Goal: Check status: Check status

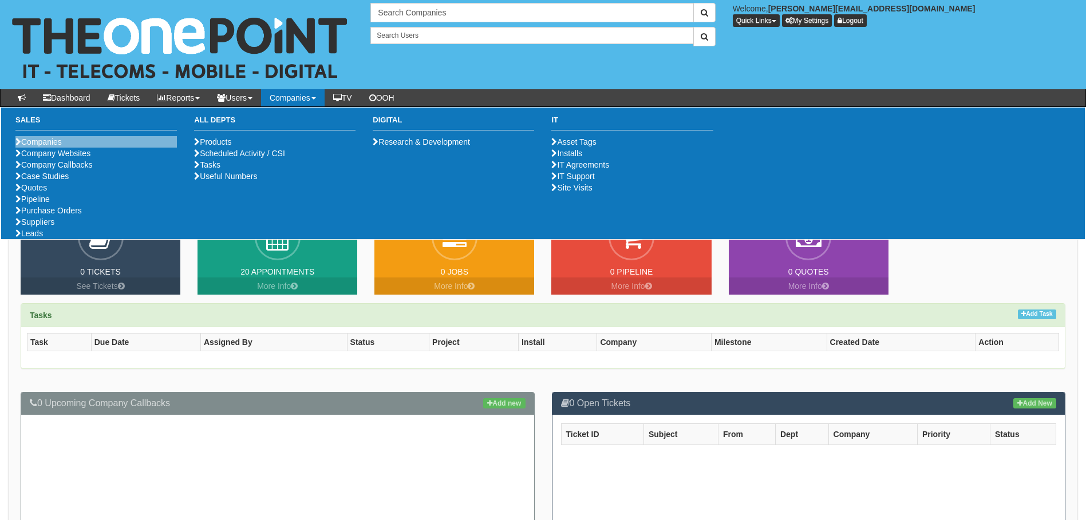
click at [61, 147] on li "Companies" at bounding box center [95, 141] width 161 height 11
click at [21, 140] on link "Companies" at bounding box center [38, 141] width 46 height 9
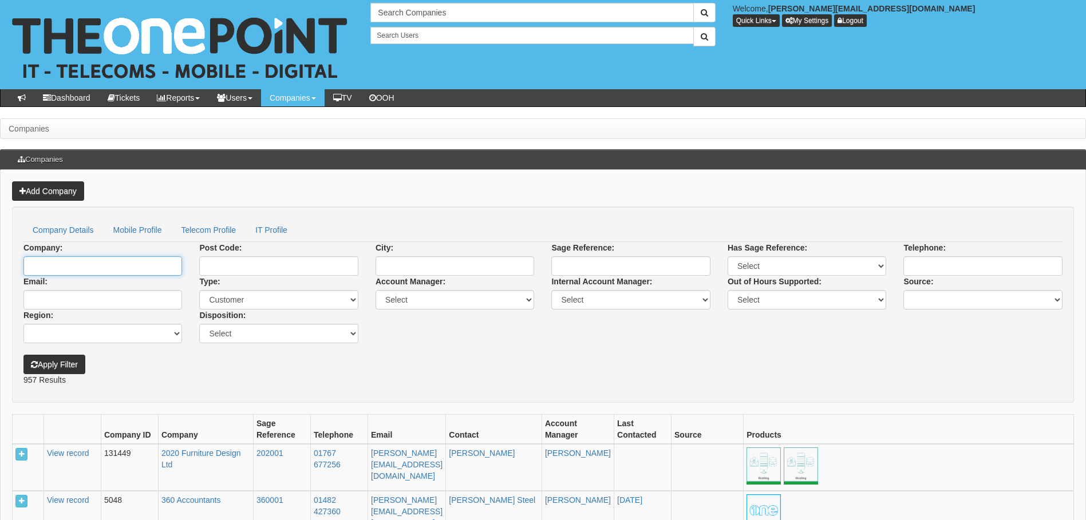
click at [111, 271] on input "Company:" at bounding box center [102, 266] width 159 height 19
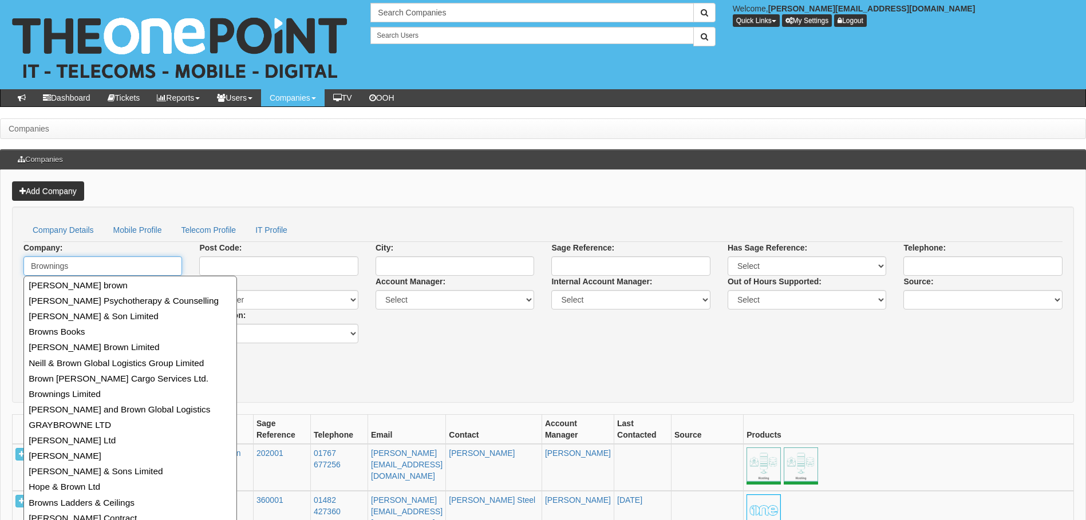
type input "Brownings"
click at [23, 355] on button "Apply Filter" at bounding box center [54, 364] width 62 height 19
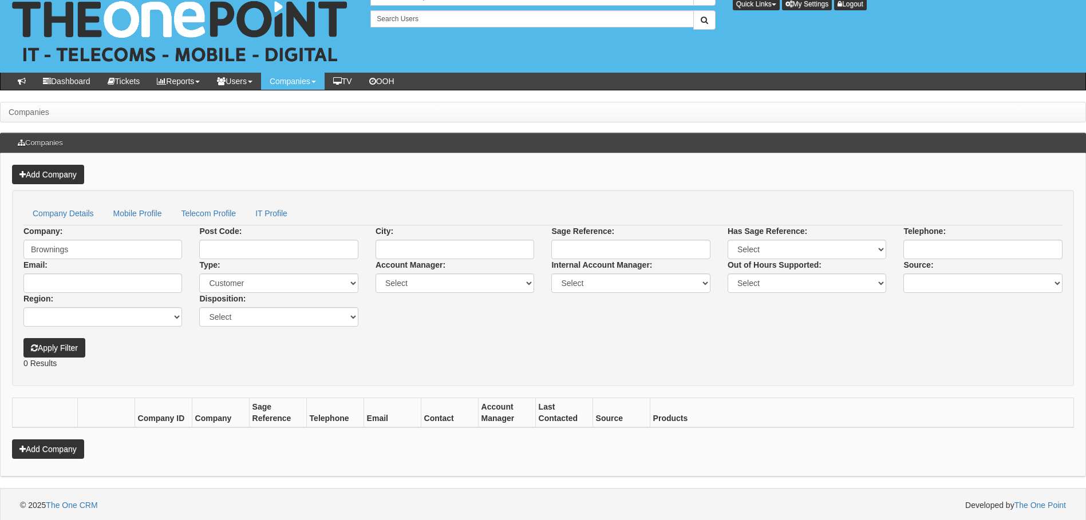
scroll to position [19, 0]
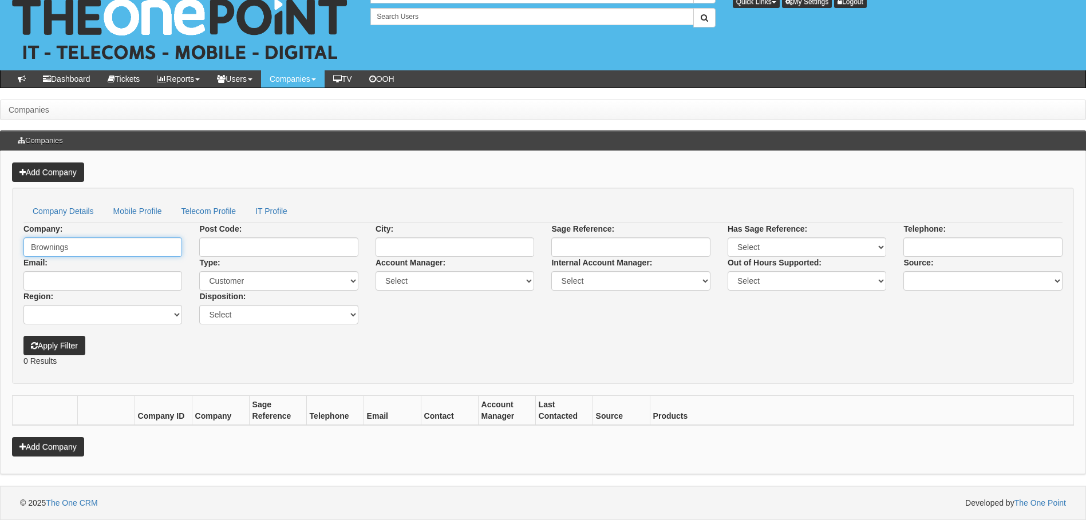
click at [101, 245] on input "Brownings" at bounding box center [102, 247] width 159 height 19
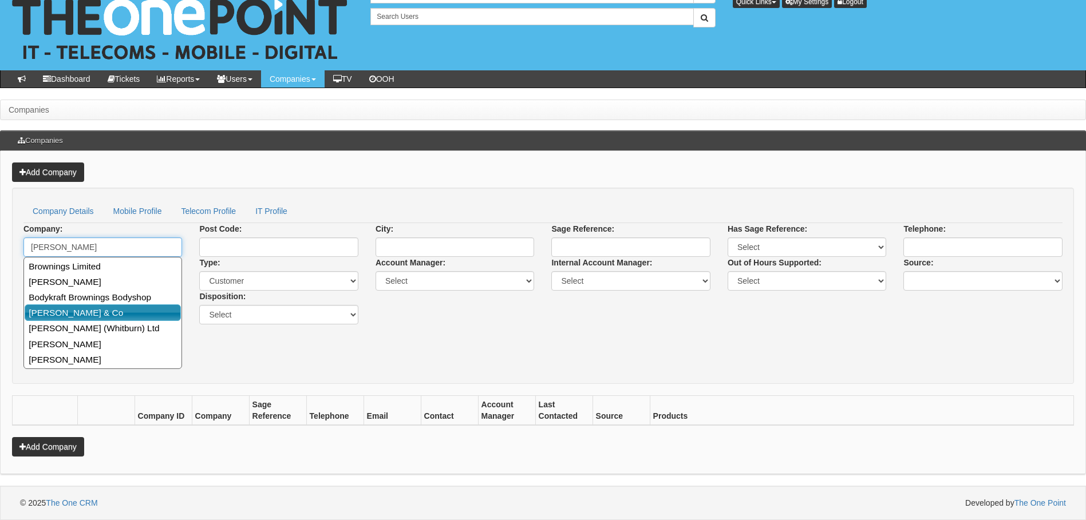
click at [80, 315] on link "Browning & Co" at bounding box center [103, 313] width 156 height 17
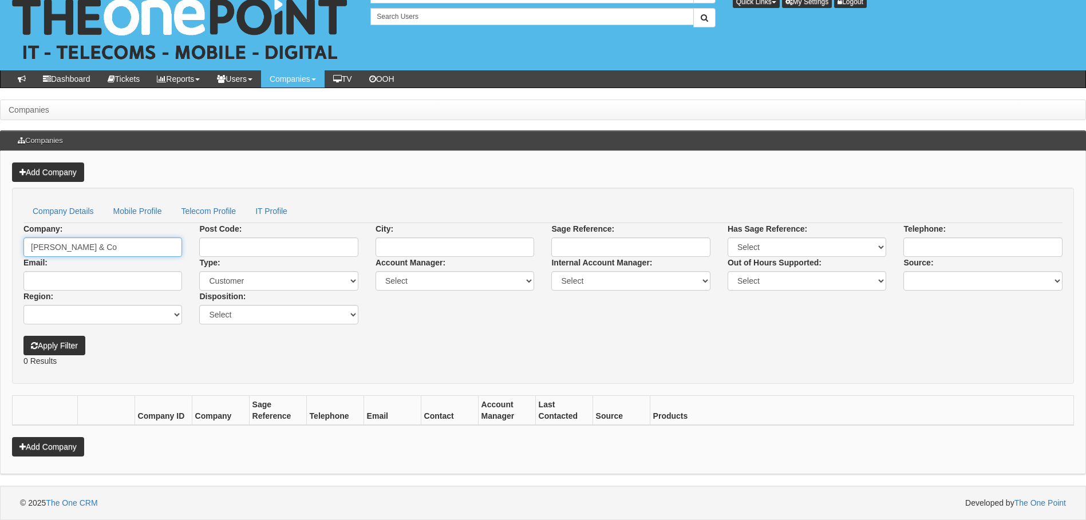
type input "Browning & Co"
click at [46, 350] on button "Apply Filter" at bounding box center [54, 345] width 62 height 19
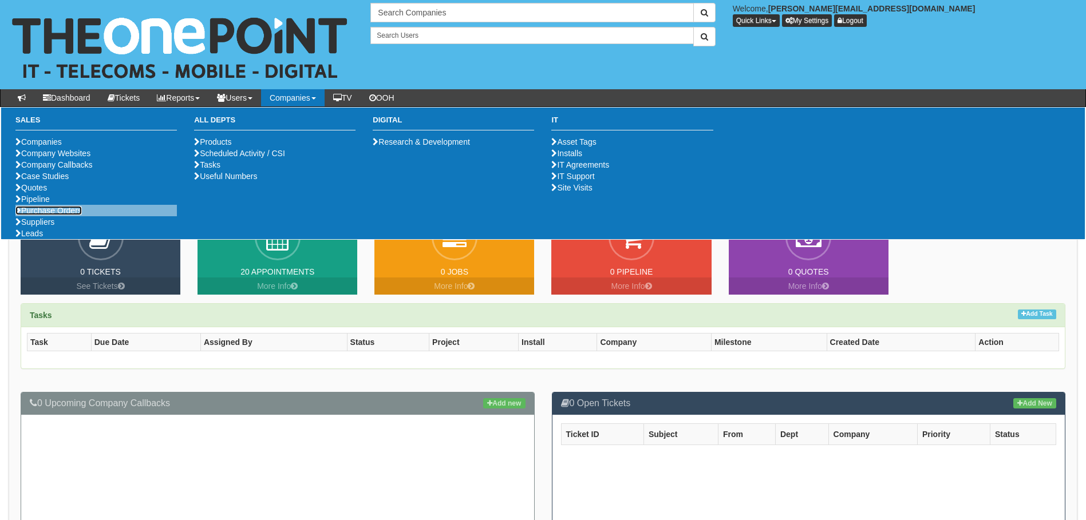
click at [40, 215] on link "Purchase Orders" at bounding box center [48, 210] width 66 height 9
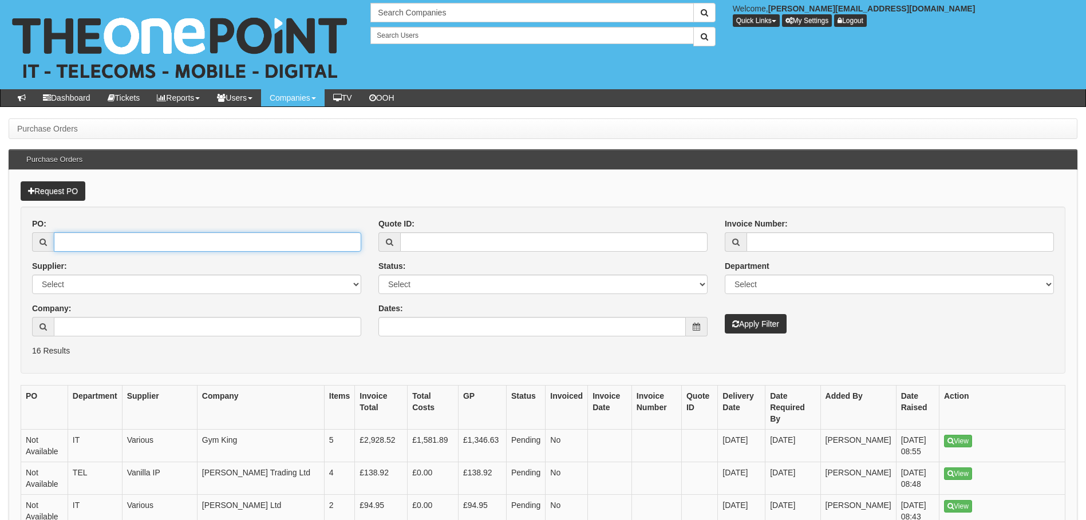
click at [139, 242] on input "PO:" at bounding box center [207, 241] width 307 height 19
type input "18995"
click at [725, 314] on button "Apply Filter" at bounding box center [756, 323] width 62 height 19
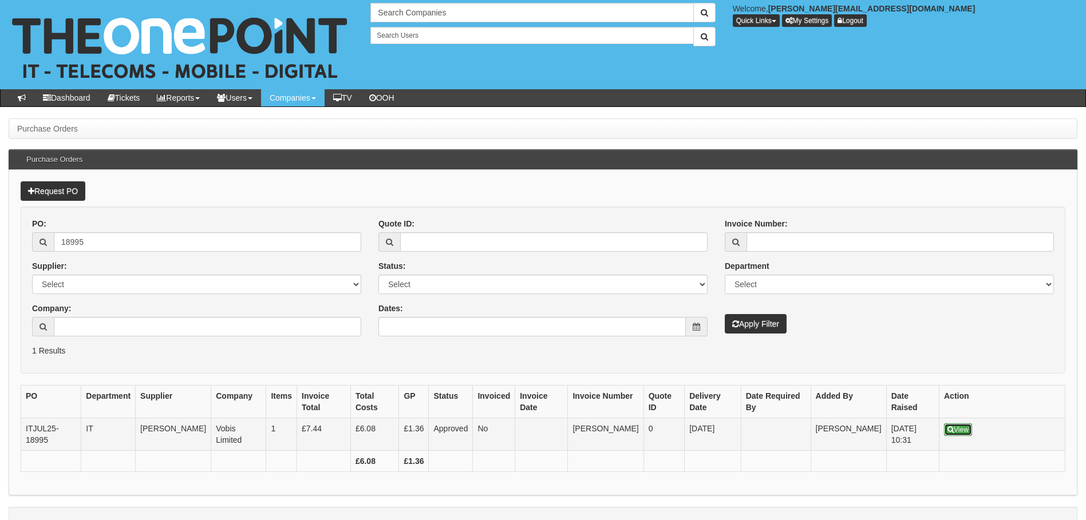
click at [970, 424] on link "View" at bounding box center [958, 430] width 28 height 13
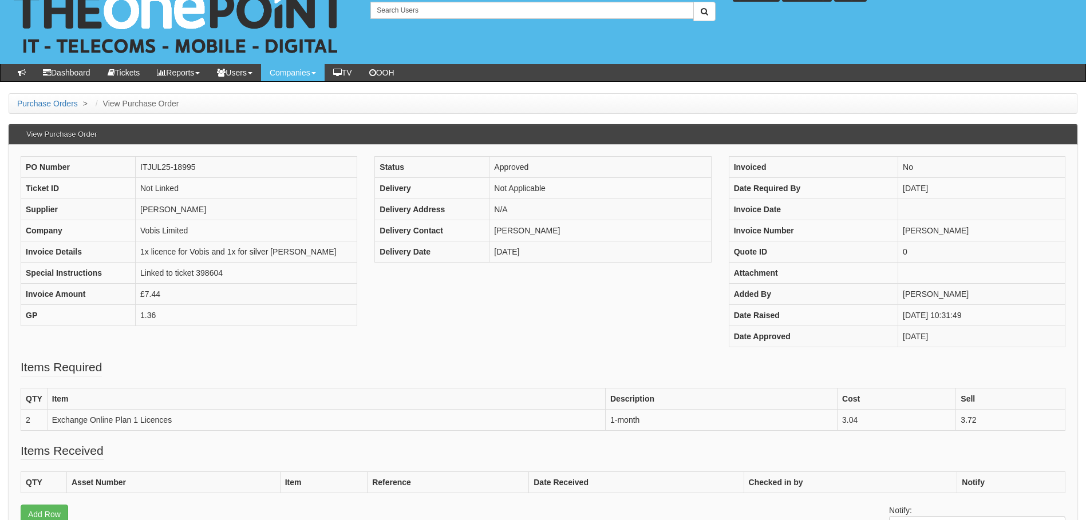
scroll to position [38, 0]
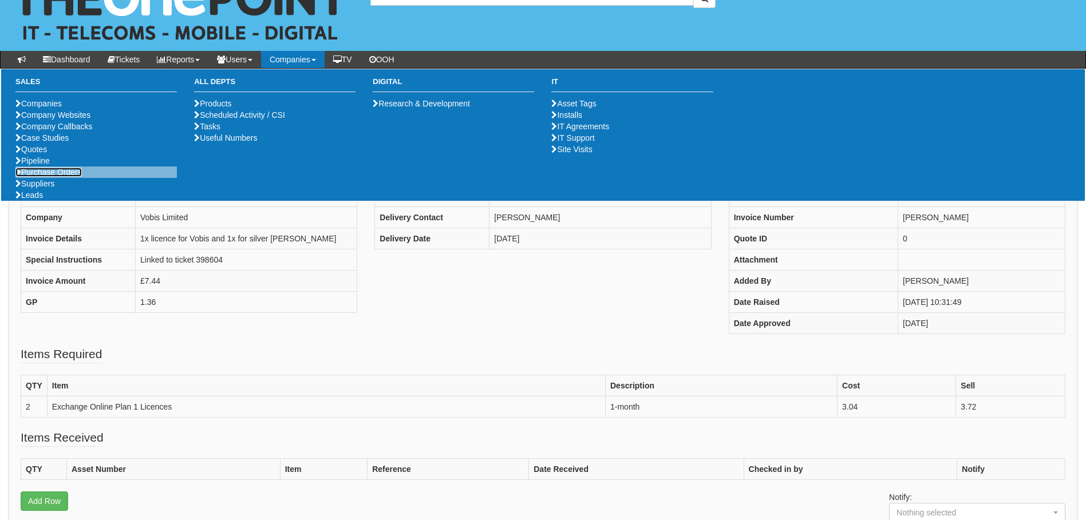
click at [66, 177] on link "Purchase Orders" at bounding box center [48, 172] width 66 height 9
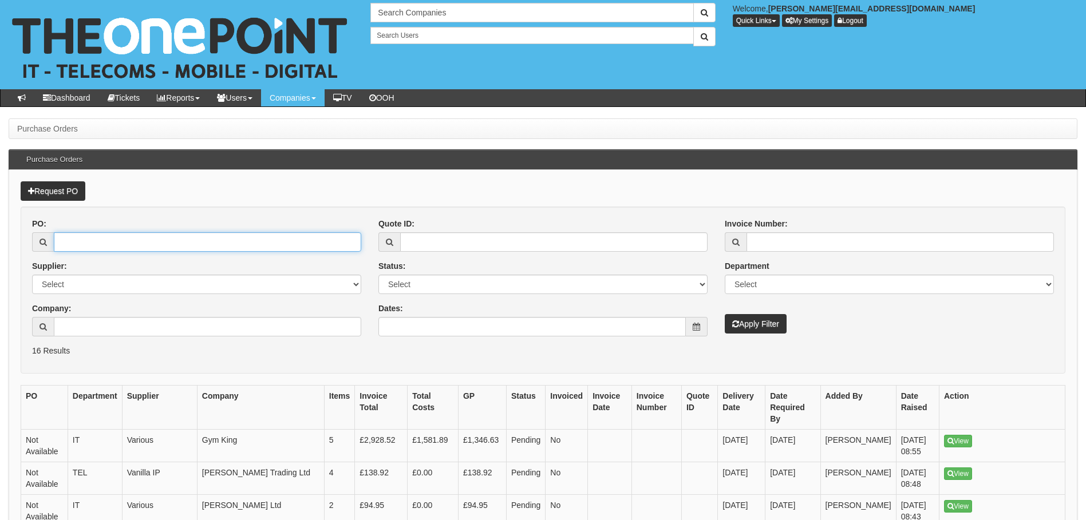
click at [161, 240] on input "PO:" at bounding box center [207, 241] width 307 height 19
type input "19889"
click at [725, 314] on button "Apply Filter" at bounding box center [756, 323] width 62 height 19
